Goal: Information Seeking & Learning: Learn about a topic

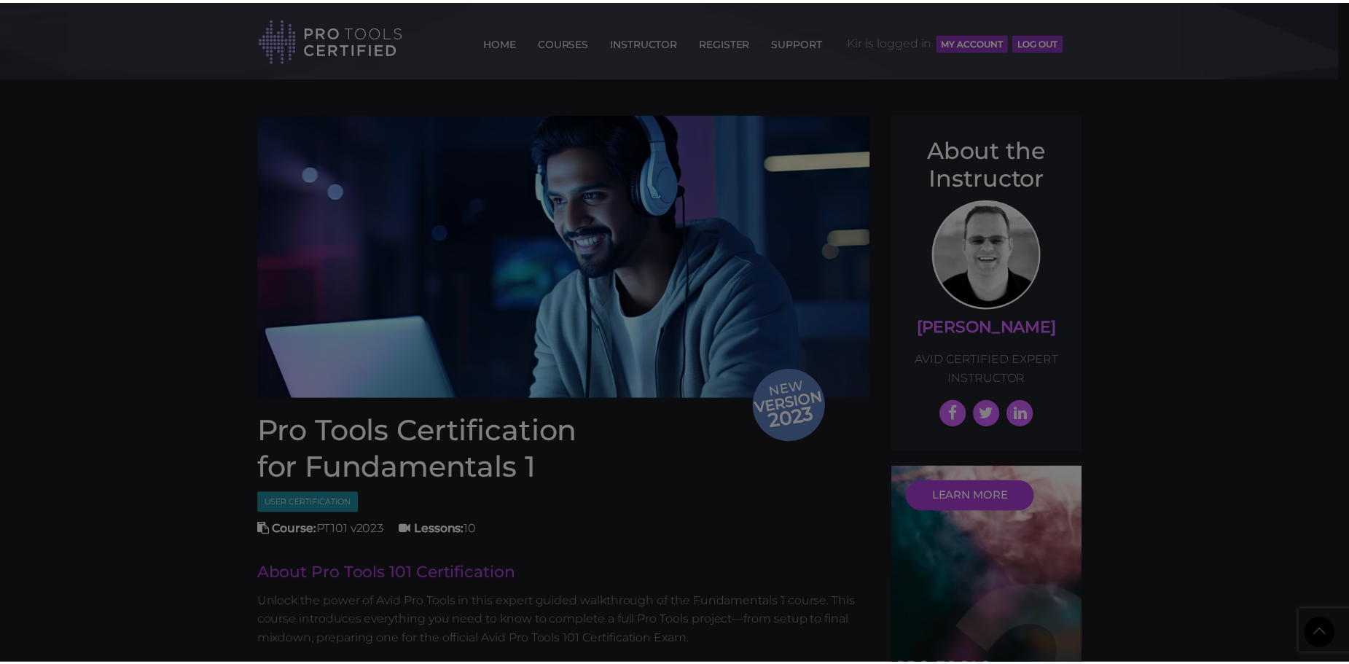
scroll to position [2018, 0]
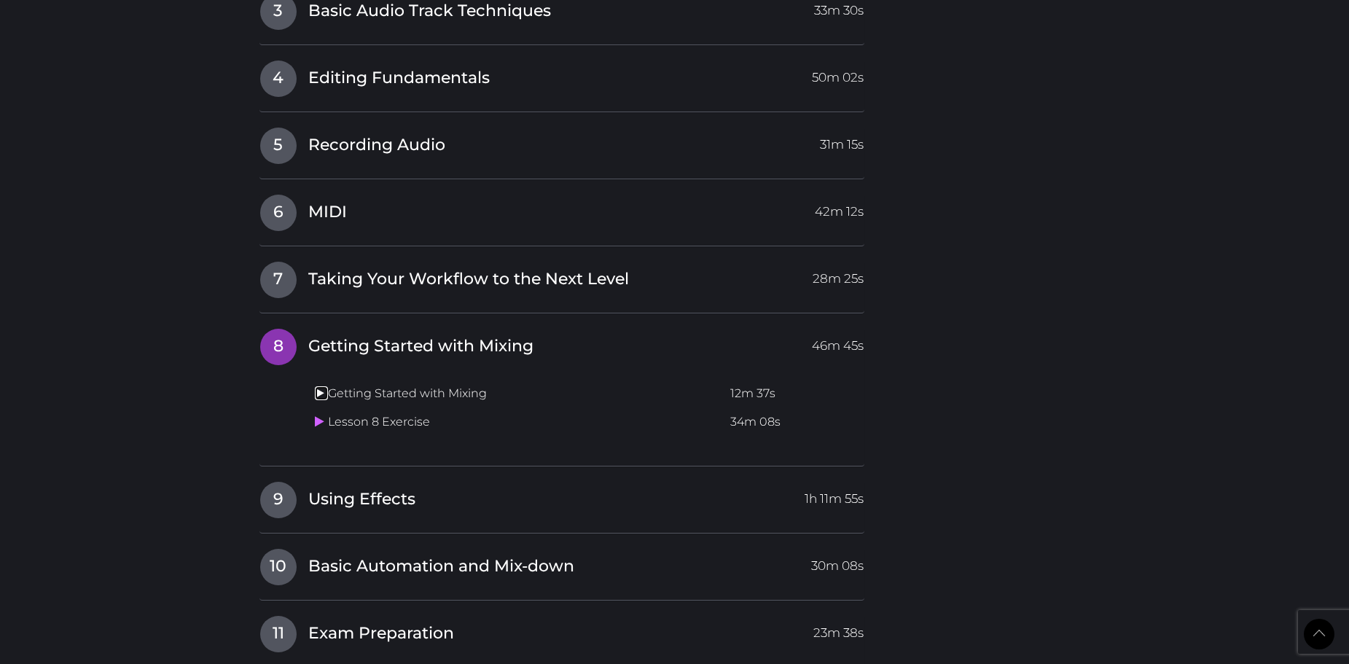
click at [315, 395] on icon at bounding box center [319, 393] width 9 height 12
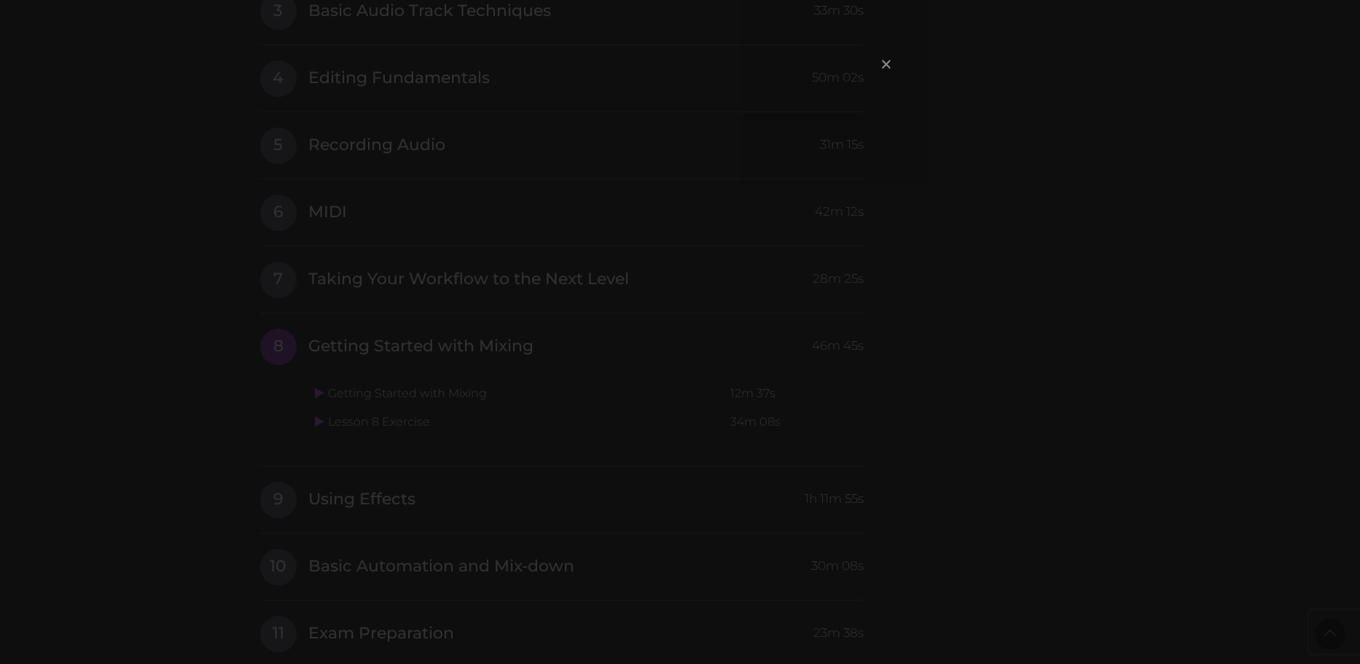
click at [885, 61] on span "×" at bounding box center [886, 63] width 15 height 31
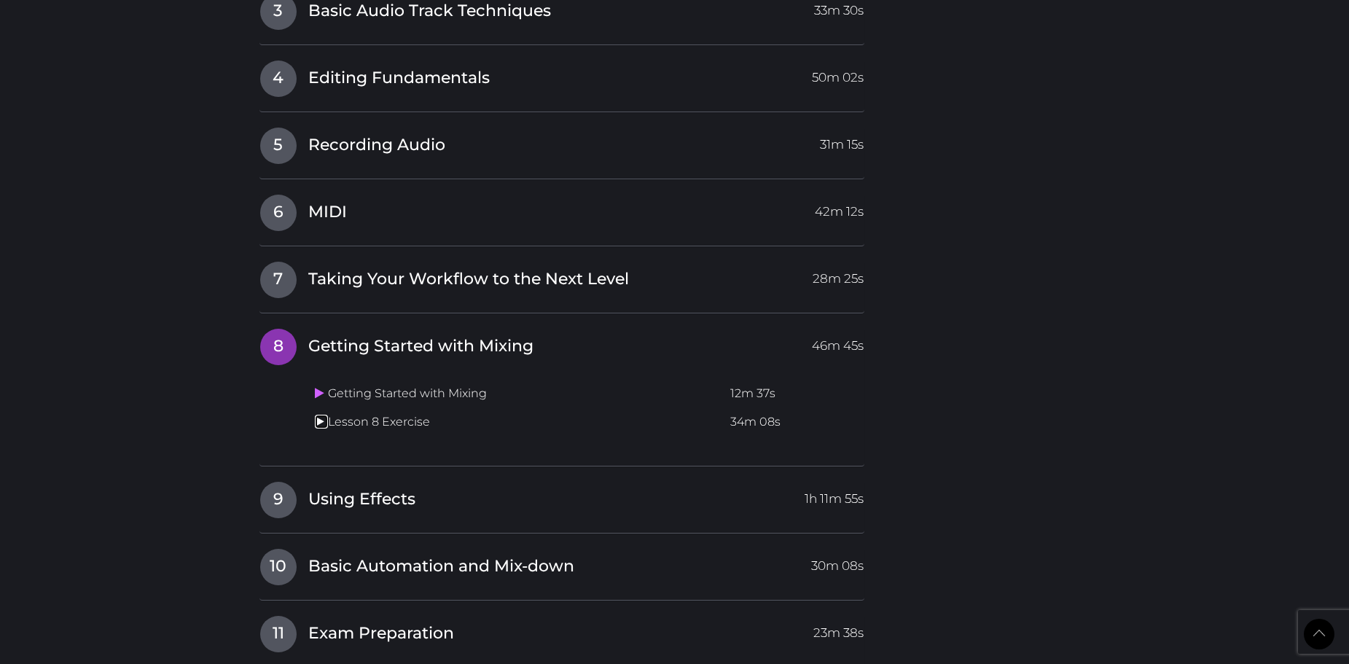
click at [318, 417] on icon at bounding box center [319, 422] width 9 height 12
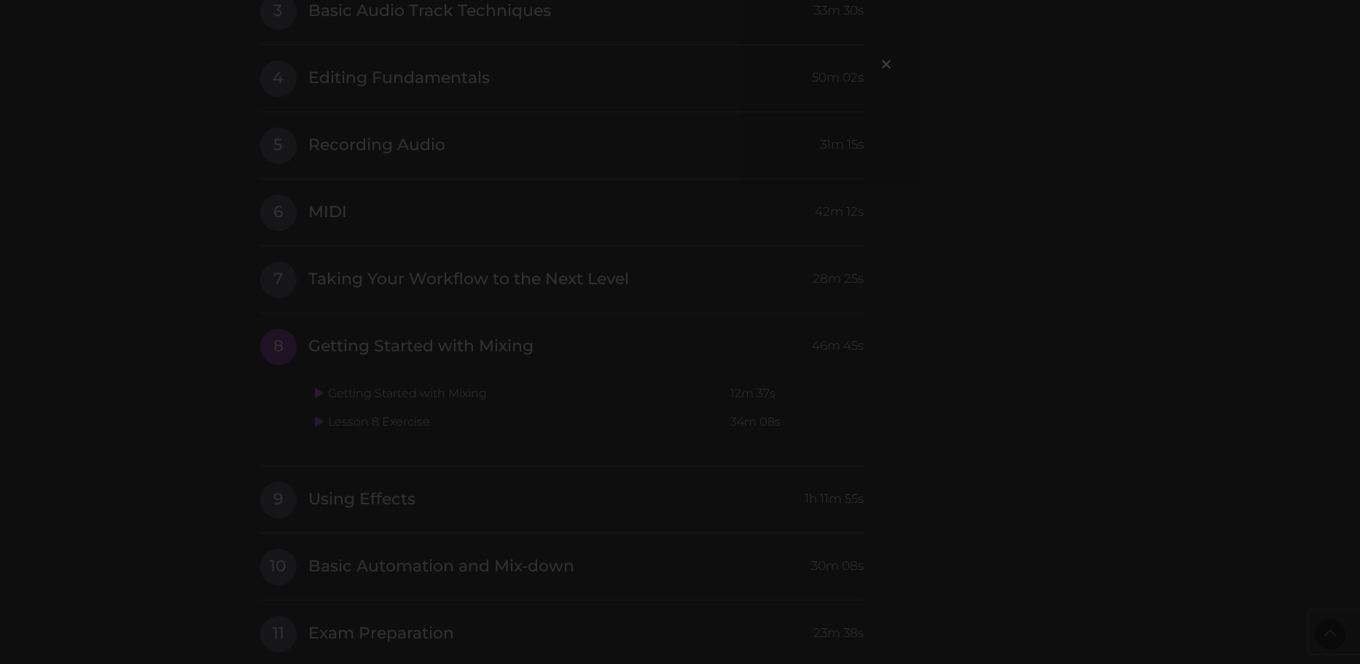
click at [684, 365] on div "×" at bounding box center [680, 332] width 1360 height 664
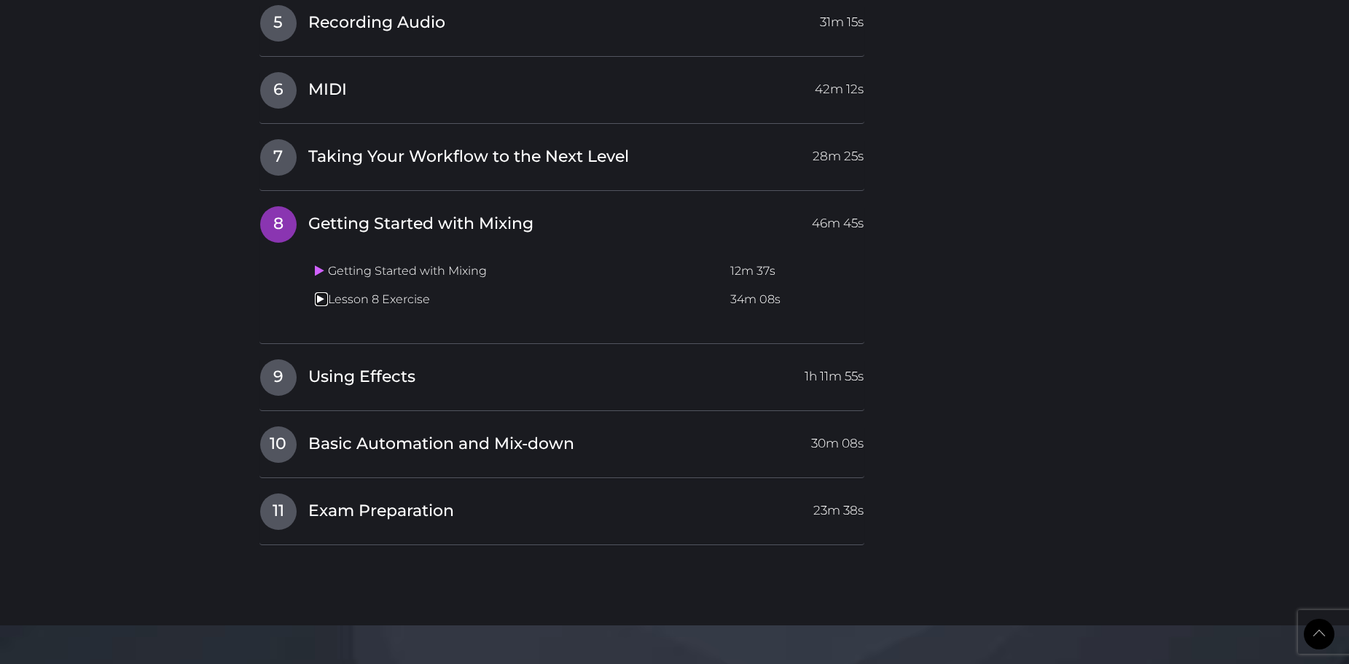
scroll to position [2142, 0]
click at [352, 382] on span "Using Effects" at bounding box center [361, 375] width 107 height 23
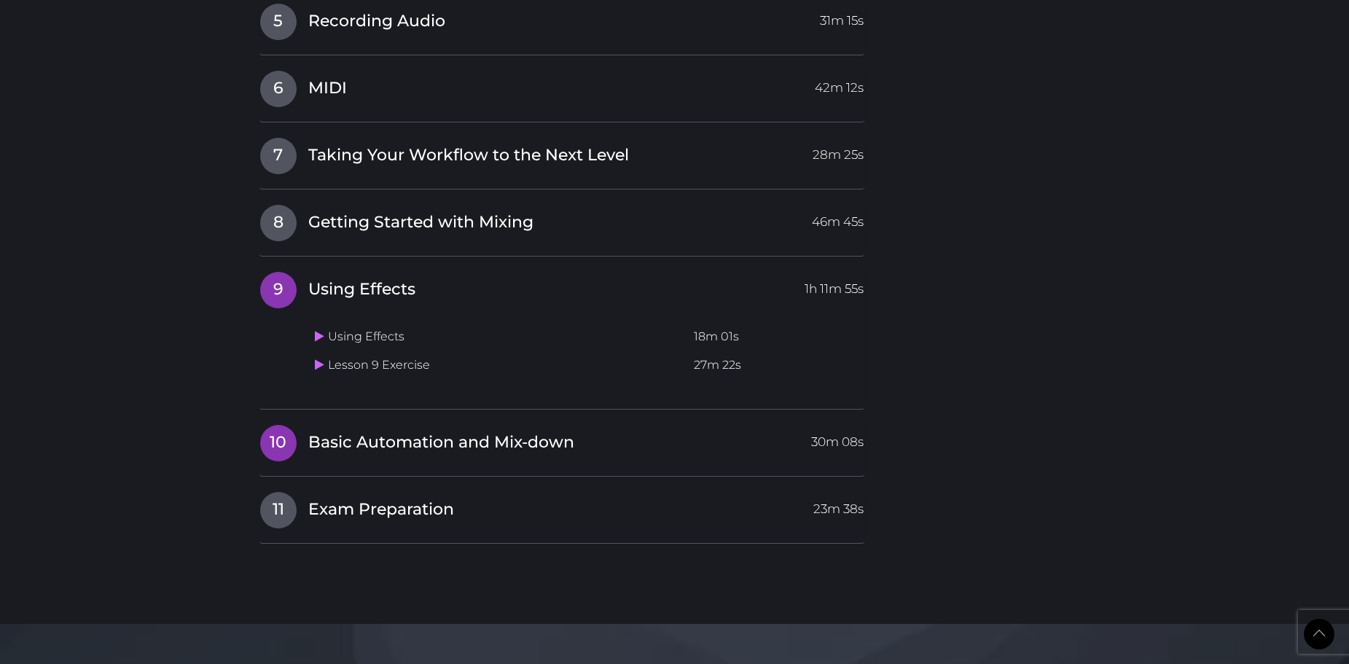
click at [374, 426] on link "10 Basic Automation and Mix-down 30m 08s" at bounding box center [563, 439] width 606 height 31
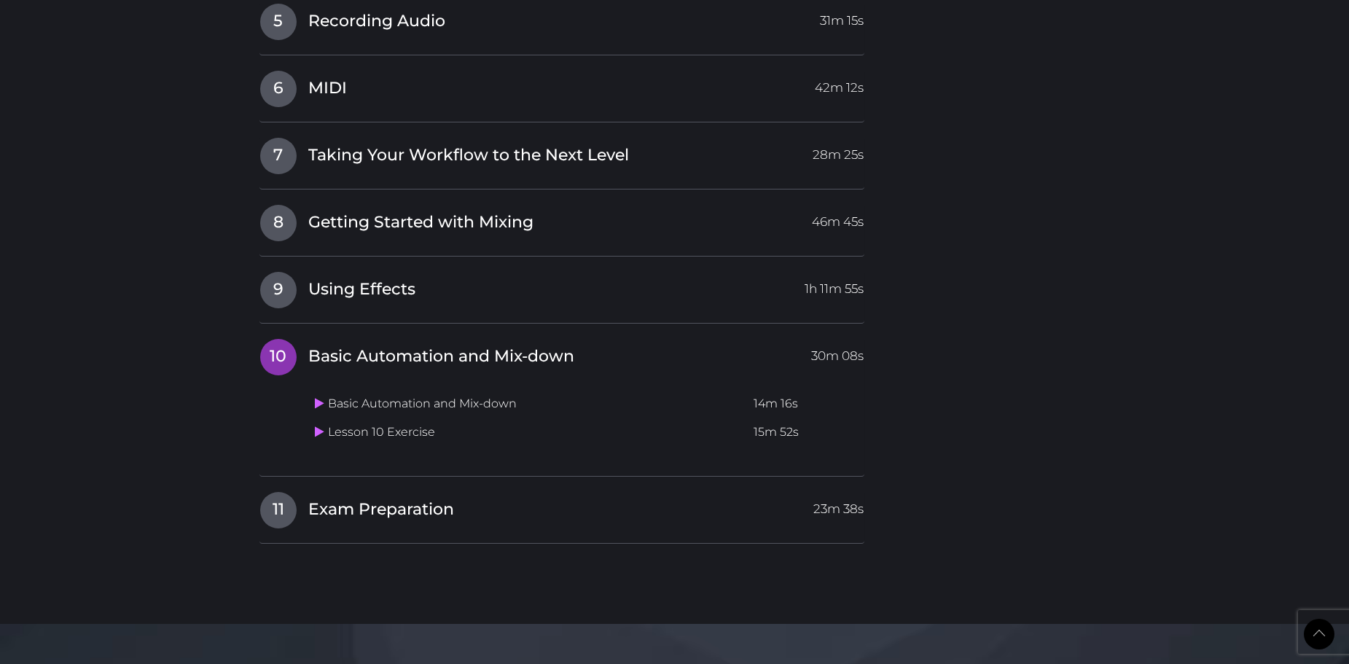
click at [435, 334] on div "I Pro Tools 101 Certification Intro Video 31:17 min 1 Getting Started 39m 29s G…" at bounding box center [563, 106] width 606 height 876
drag, startPoint x: 370, startPoint y: 324, endPoint x: 369, endPoint y: 312, distance: 11.7
click at [369, 324] on div "9 Using Effects 1h 11m 55s Using Effects 18m 01s Lesson 9 Exercise 27m 22s" at bounding box center [563, 297] width 606 height 52
click at [370, 299] on span "Using Effects" at bounding box center [361, 289] width 107 height 23
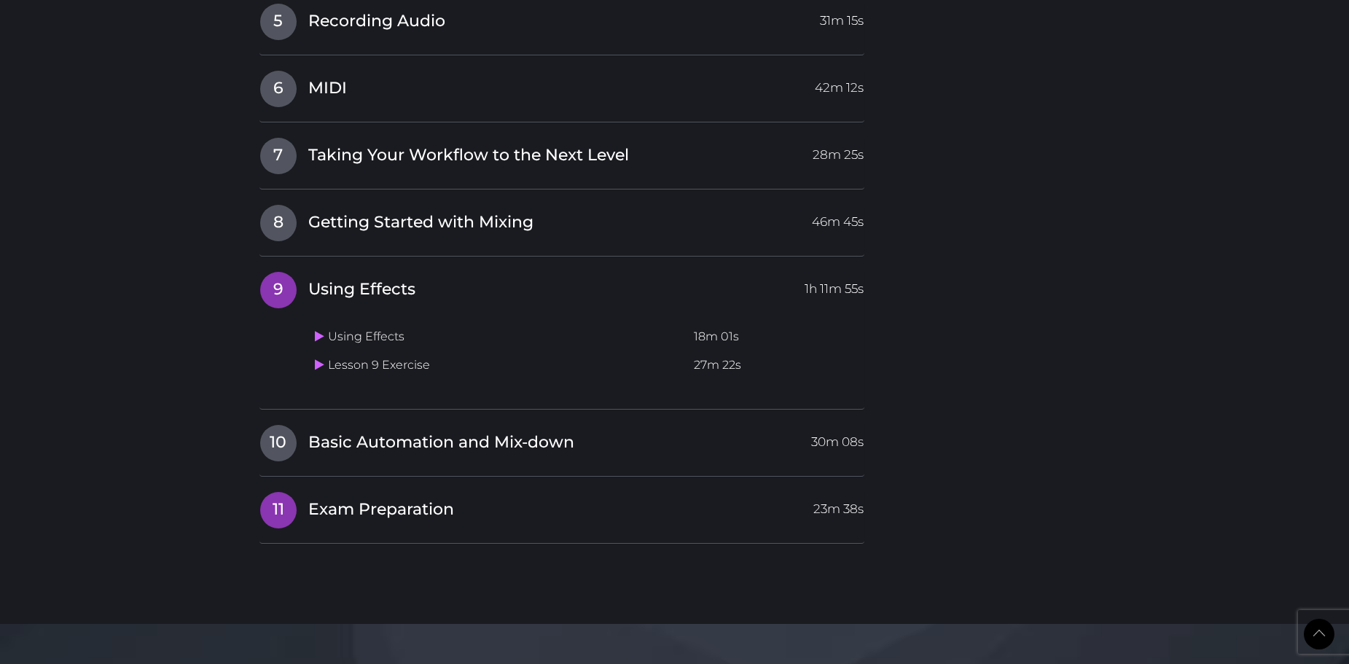
click at [404, 528] on div "11 Exam Preparation 23m 38s Exam Preparation 23m 38s Lesson 11 Exercise" at bounding box center [563, 517] width 606 height 52
click at [407, 513] on span "Exam Preparation" at bounding box center [381, 510] width 146 height 23
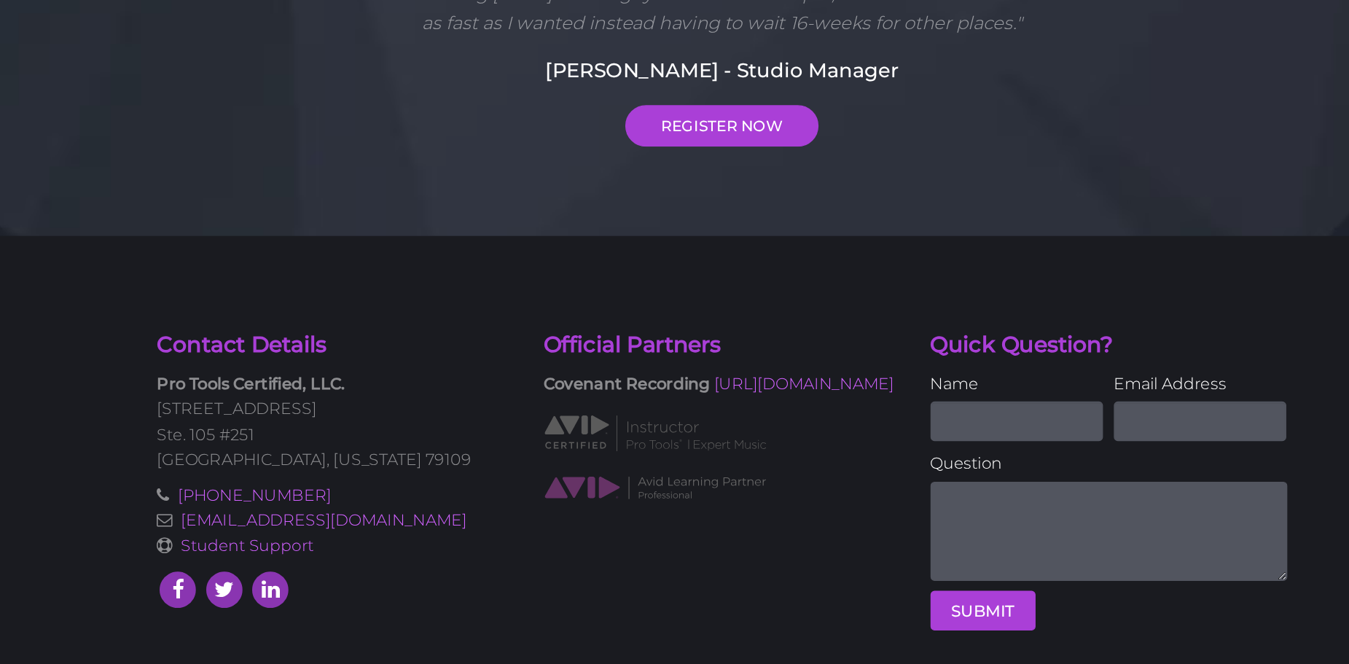
scroll to position [2725, 0]
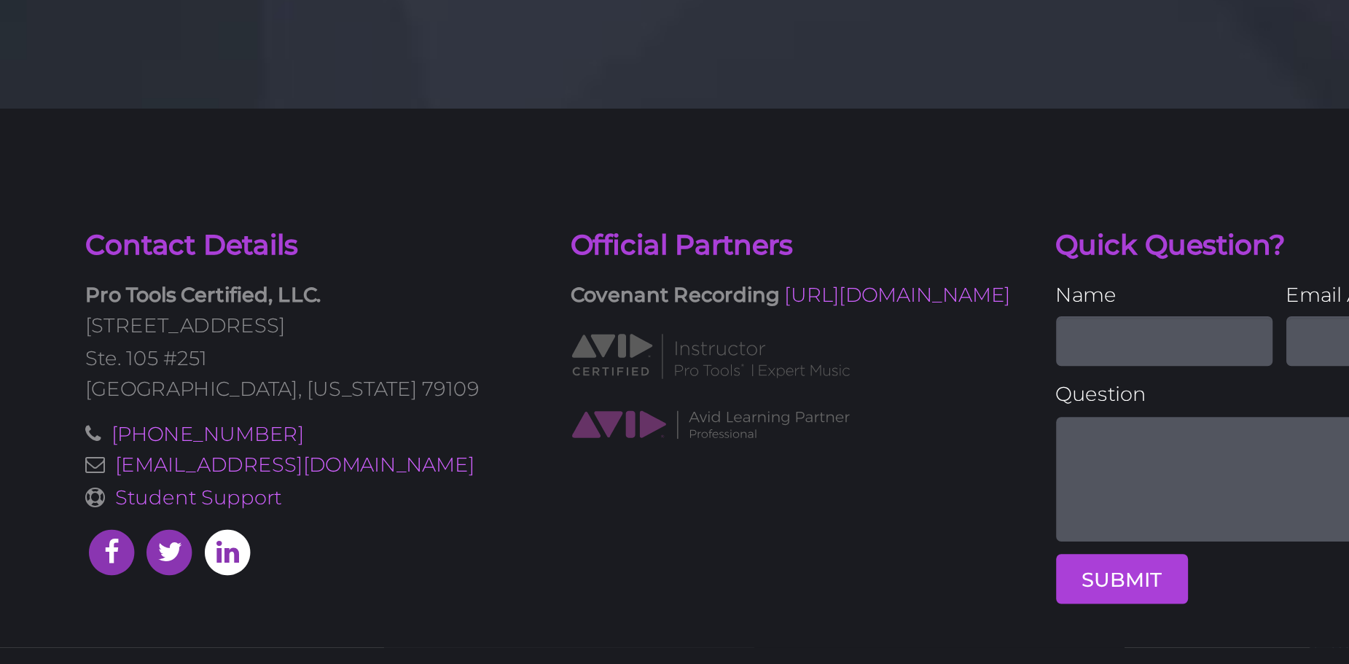
click at [349, 551] on icon at bounding box center [342, 561] width 31 height 31
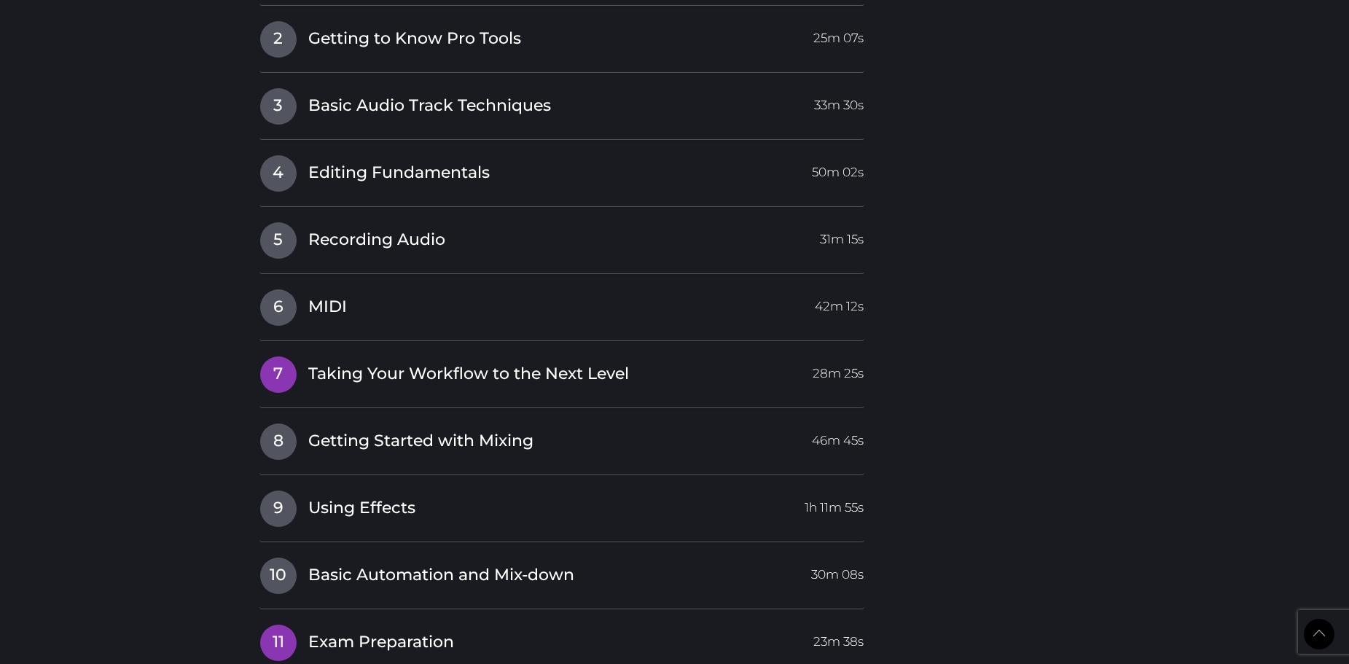
scroll to position [1925, 0]
click at [371, 429] on link "8 Getting Started with Mixing 46m 45s" at bounding box center [563, 436] width 606 height 31
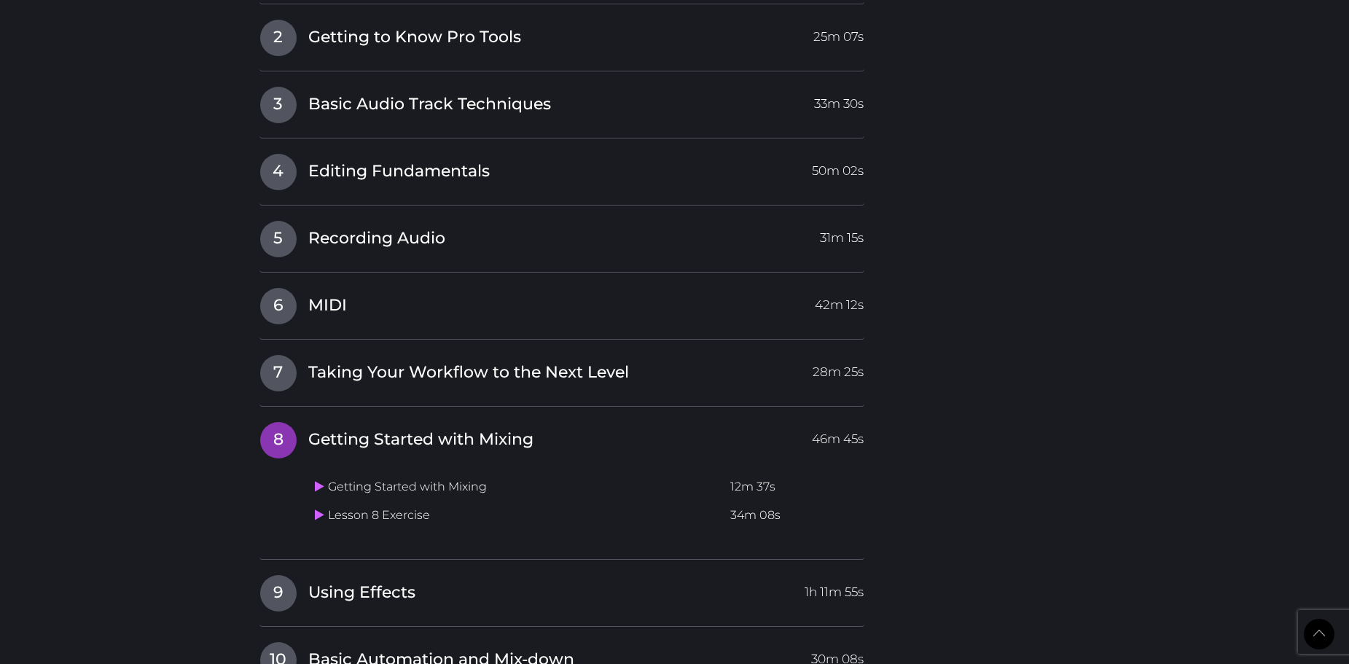
click at [367, 520] on td "Lesson 8 Exercise" at bounding box center [517, 516] width 416 height 28
click at [324, 515] on link at bounding box center [321, 515] width 13 height 14
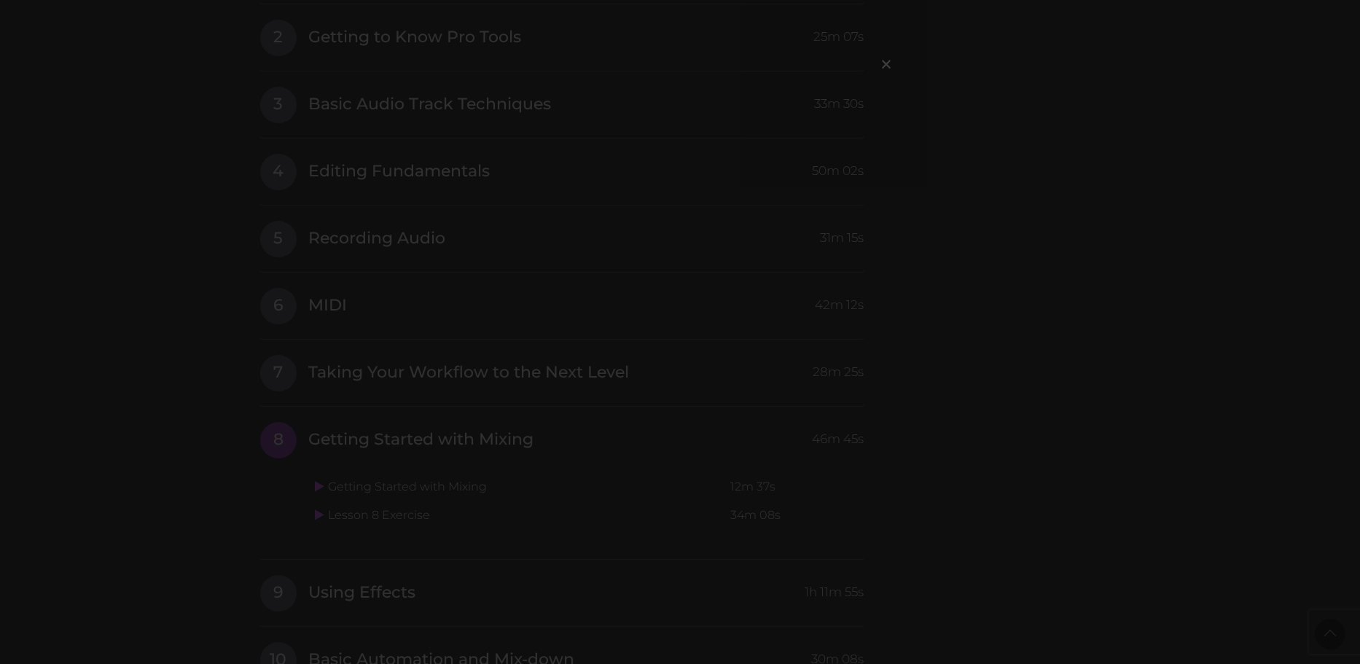
click at [961, 179] on div "×" at bounding box center [680, 332] width 1360 height 664
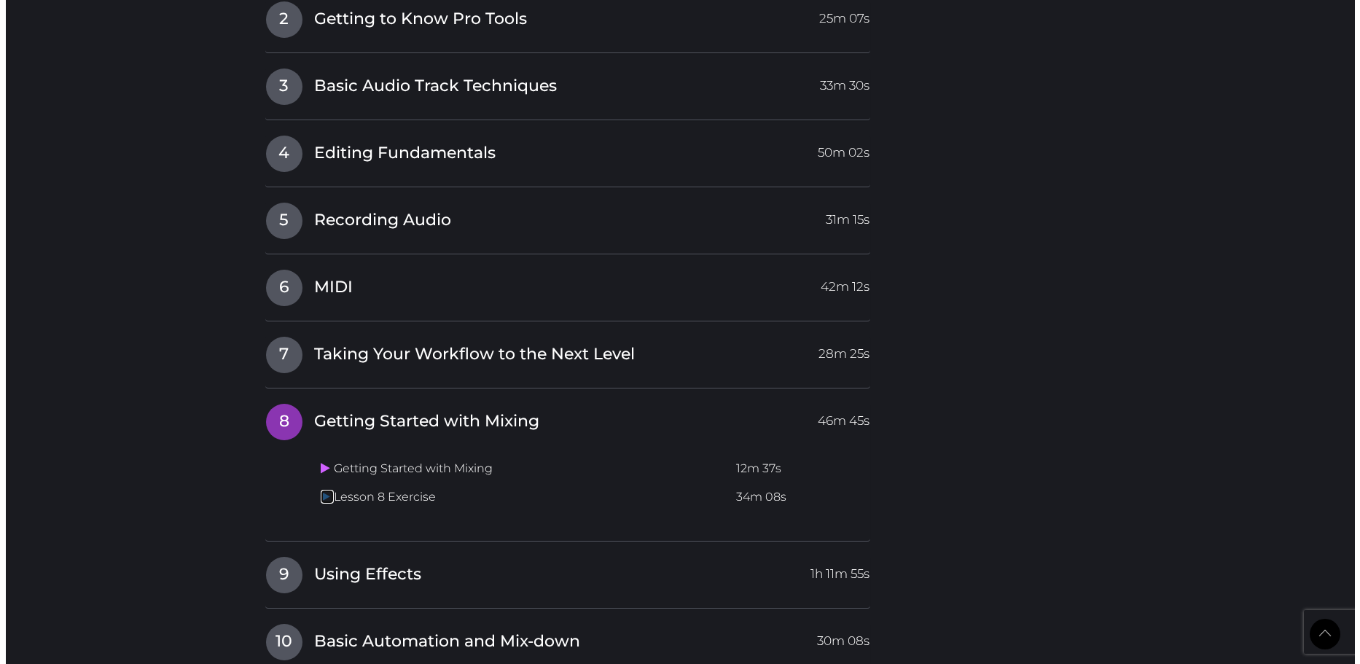
scroll to position [1998, 0]
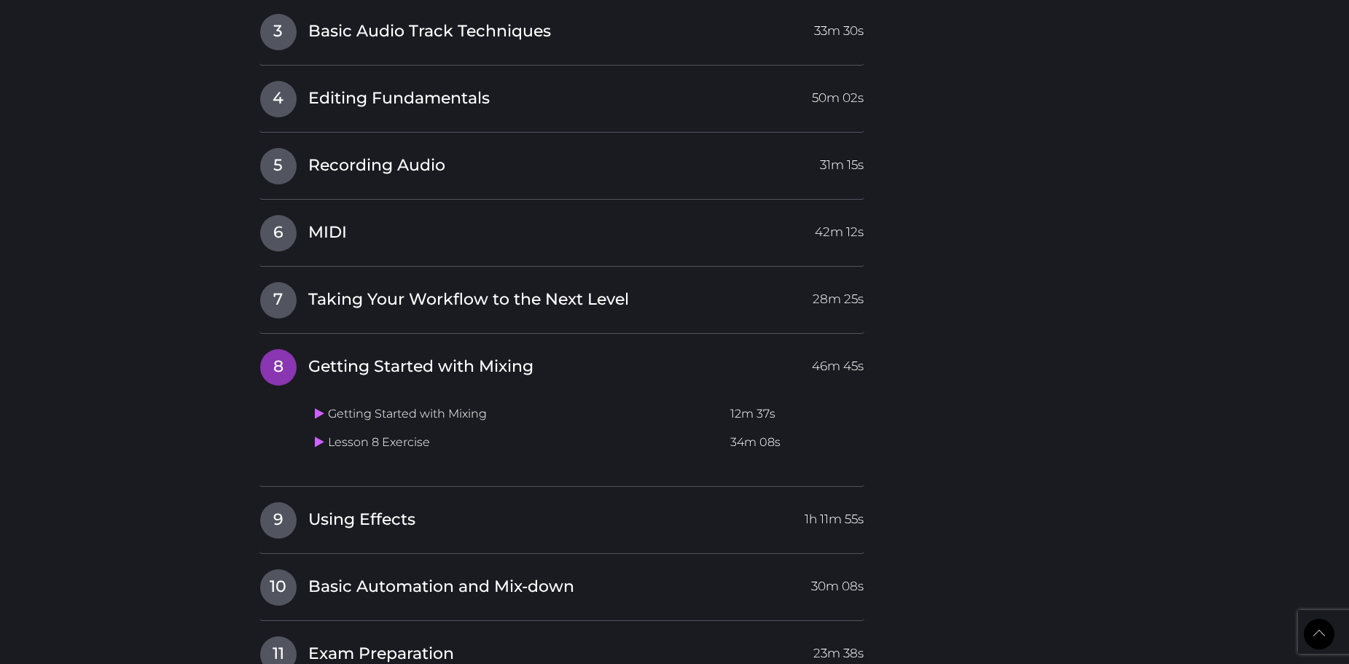
click at [328, 445] on td "Lesson 8 Exercise" at bounding box center [517, 443] width 416 height 28
click at [319, 442] on icon at bounding box center [319, 442] width 9 height 12
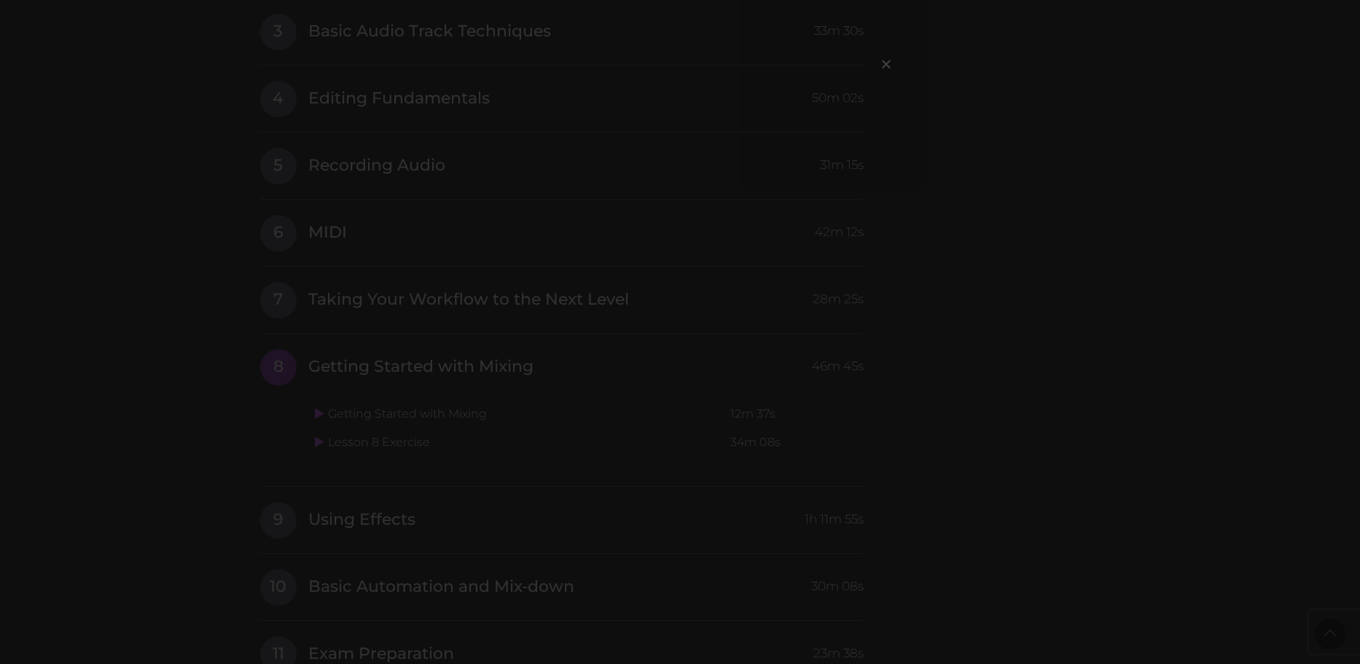
click at [1007, 150] on div "×" at bounding box center [680, 332] width 1360 height 664
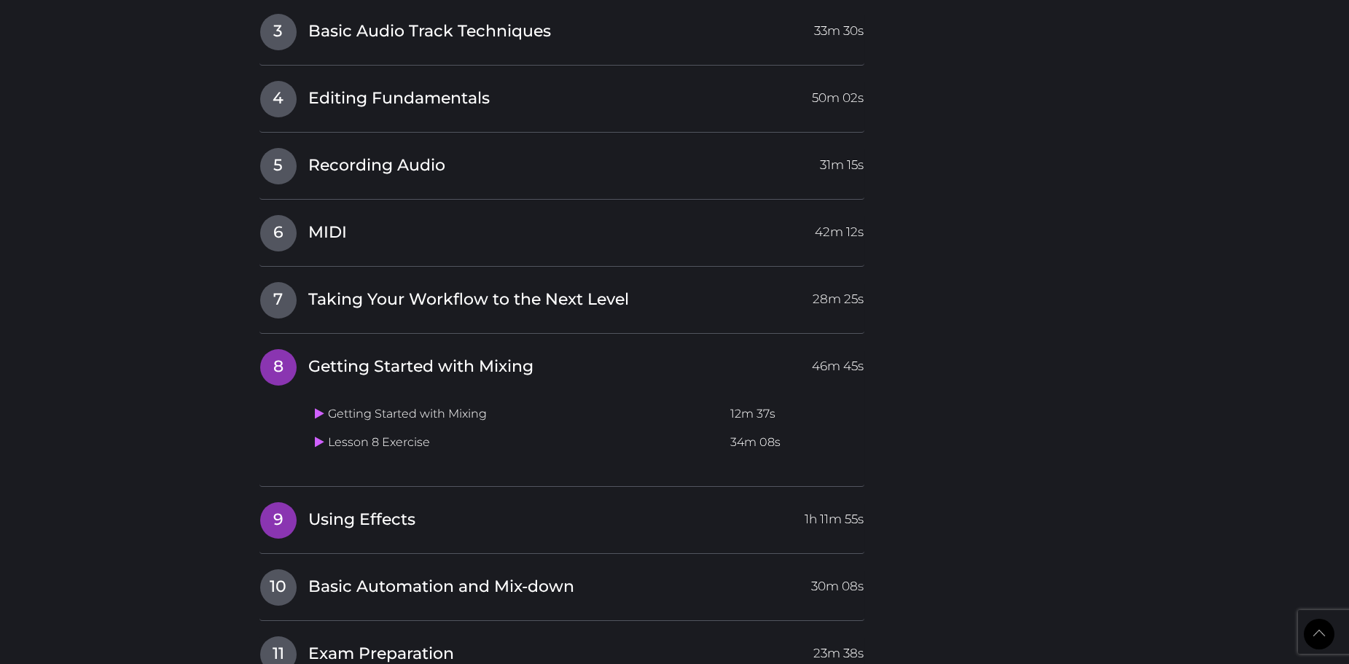
click at [268, 518] on span "9" at bounding box center [278, 520] width 36 height 36
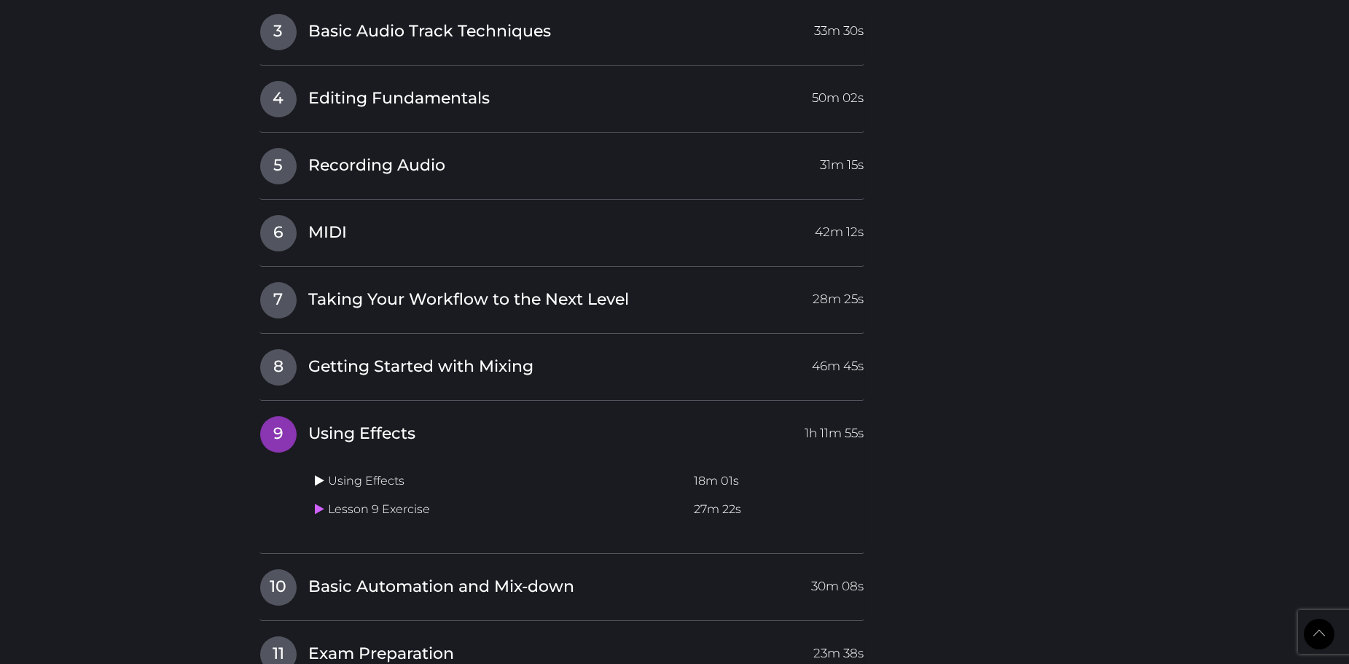
click at [315, 483] on icon at bounding box center [319, 481] width 9 height 12
